Goal: Task Accomplishment & Management: Manage account settings

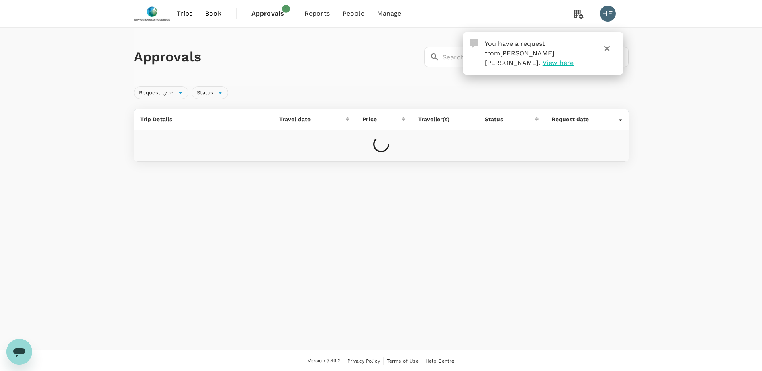
click at [610, 49] on icon "button" at bounding box center [607, 49] width 10 height 10
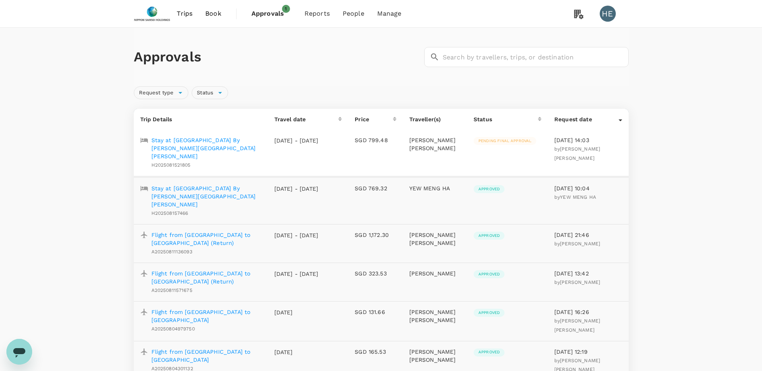
click at [214, 139] on p "Stay at [GEOGRAPHIC_DATA] By [PERSON_NAME][GEOGRAPHIC_DATA][PERSON_NAME]" at bounding box center [206, 148] width 110 height 24
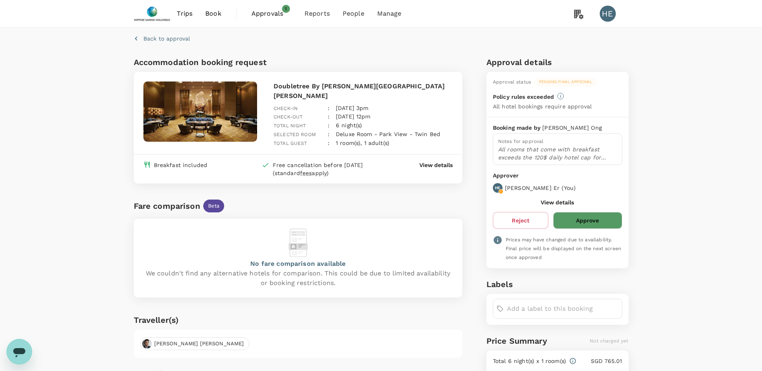
click at [595, 222] on button "Approve" at bounding box center [587, 220] width 69 height 17
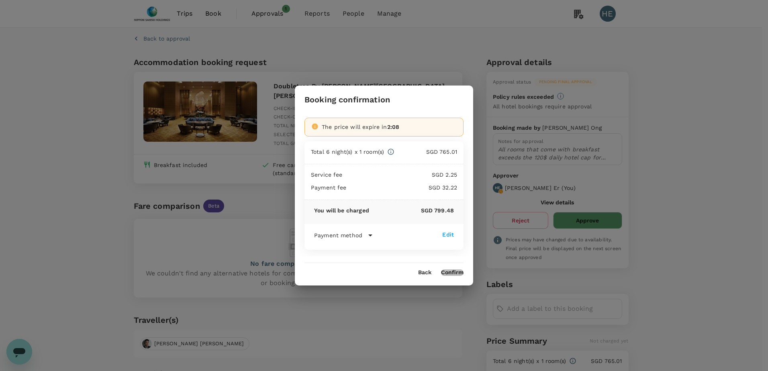
click at [454, 272] on button "Confirm" at bounding box center [452, 272] width 22 height 6
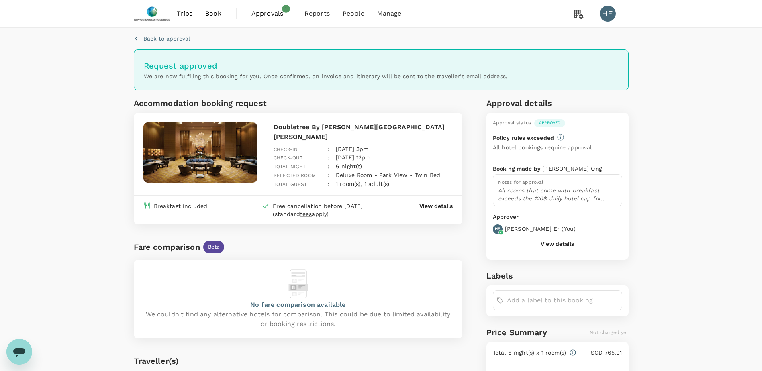
click at [560, 245] on button "View details" at bounding box center [557, 244] width 33 height 6
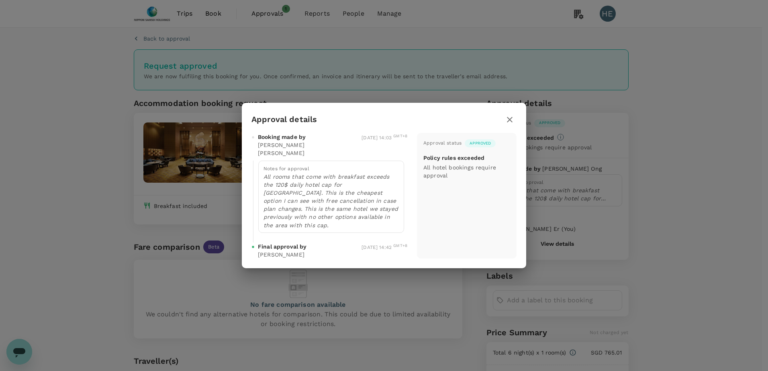
click at [506, 124] on icon "button" at bounding box center [510, 120] width 10 height 10
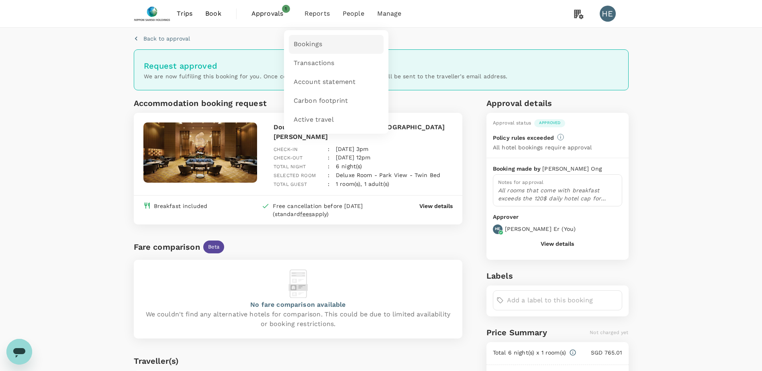
click at [317, 38] on link "Bookings" at bounding box center [336, 44] width 95 height 19
